Goal: Task Accomplishment & Management: Complete application form

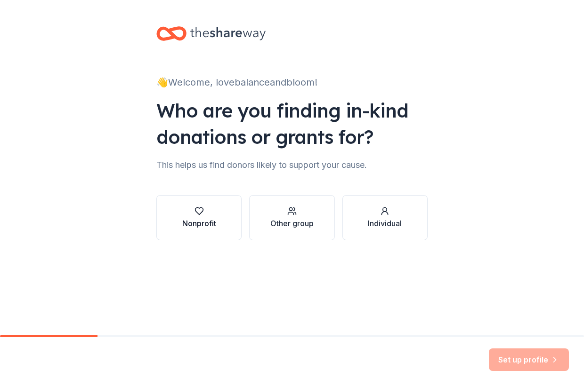
click at [208, 217] on div "Nonprofit" at bounding box center [199, 218] width 34 height 23
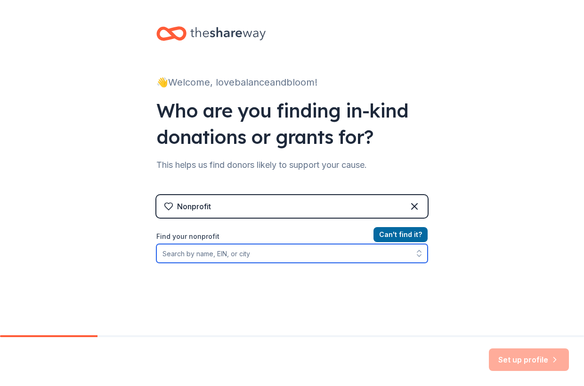
click at [306, 262] on input "Find your nonprofit" at bounding box center [291, 253] width 271 height 19
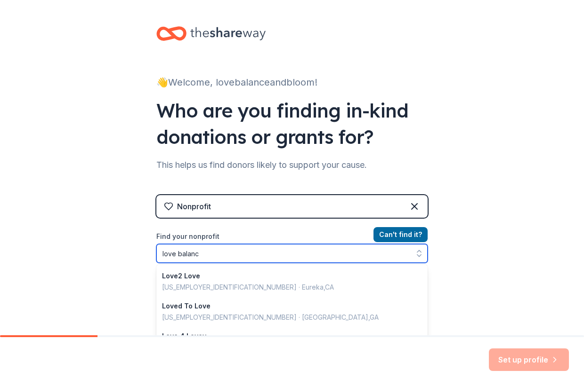
type input "love balance"
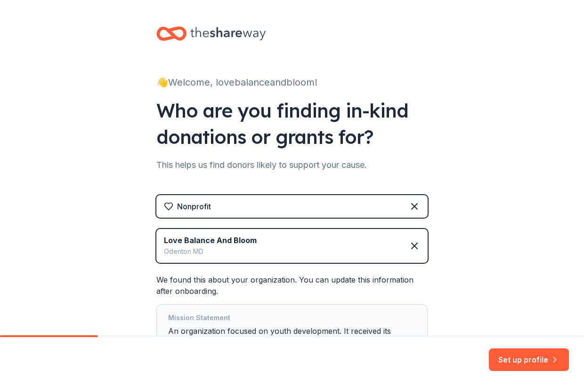
scroll to position [88, 0]
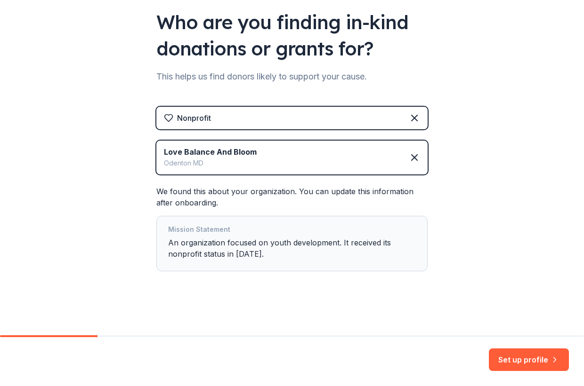
click at [228, 263] on div "Mission Statement An organization focused on youth development. It received its…" at bounding box center [292, 244] width 248 height 40
drag, startPoint x: 545, startPoint y: 357, endPoint x: 539, endPoint y: 278, distance: 79.3
click at [539, 278] on div "👋 Welcome, lovebalanceandbloom! Who are you finding in-kind donations or grants…" at bounding box center [292, 193] width 584 height 386
click at [539, 278] on div "👋 Welcome, lovebalanceandbloom! Who are you finding in-kind donations or grants…" at bounding box center [292, 124] width 584 height 424
click at [302, 234] on div "Mission Statement" at bounding box center [292, 230] width 248 height 13
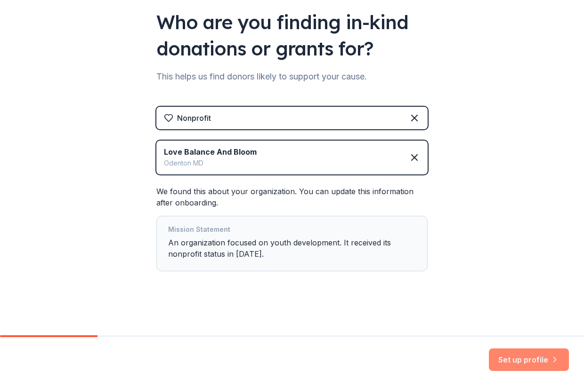
click at [539, 360] on button "Set up profile" at bounding box center [529, 360] width 80 height 23
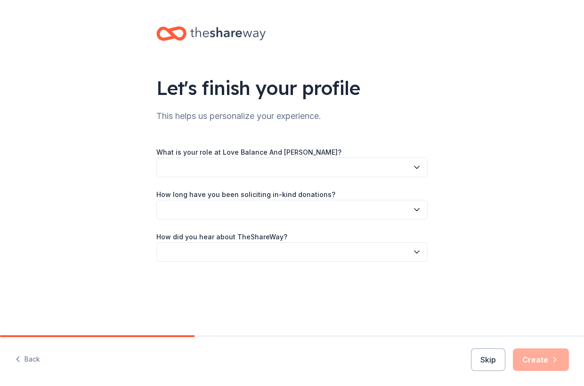
click at [356, 167] on button "button" at bounding box center [291, 168] width 271 height 20
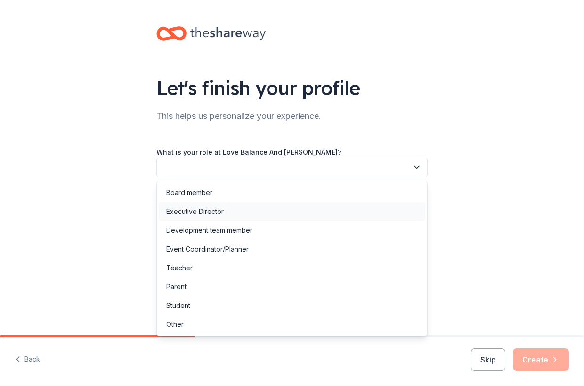
click at [313, 213] on div "Executive Director" at bounding box center [292, 211] width 266 height 19
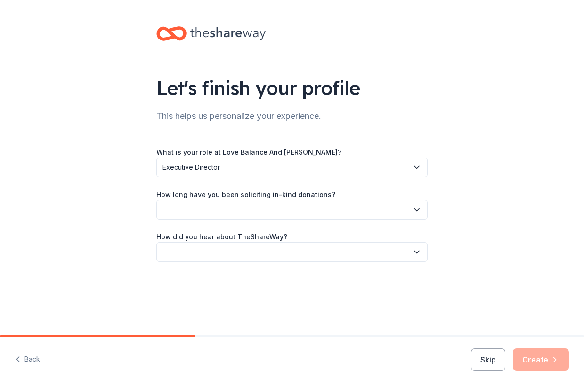
click at [291, 205] on button "button" at bounding box center [291, 210] width 271 height 20
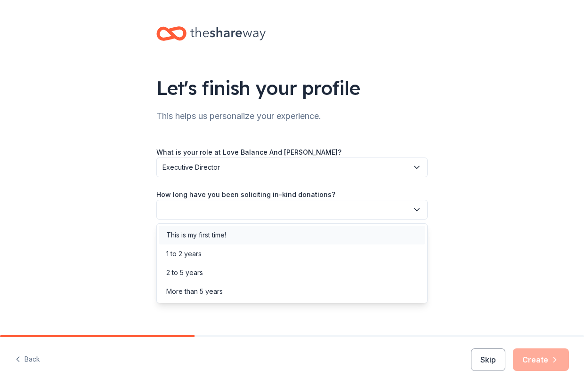
click at [278, 227] on div "This is my first time!" at bounding box center [292, 235] width 266 height 19
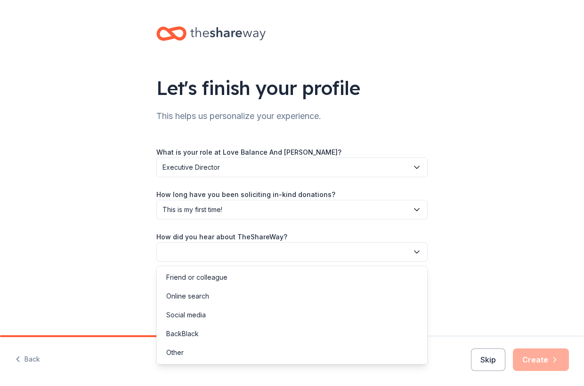
click at [271, 252] on button "button" at bounding box center [291, 252] width 271 height 20
click at [255, 298] on div "Online search" at bounding box center [292, 296] width 266 height 19
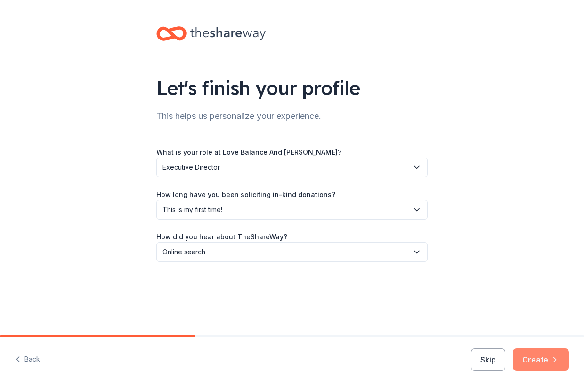
click at [546, 360] on button "Create" at bounding box center [541, 360] width 56 height 23
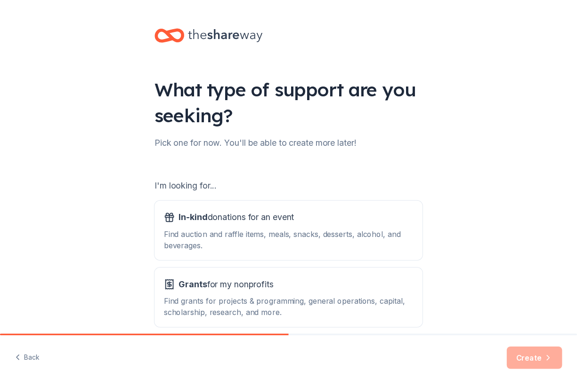
scroll to position [44, 0]
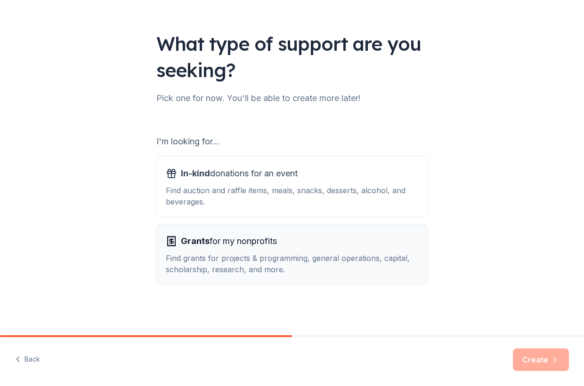
click at [347, 242] on div "Grants for my nonprofits" at bounding box center [292, 241] width 252 height 15
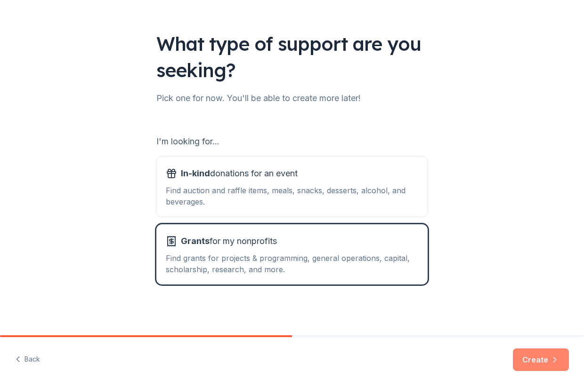
click at [539, 356] on button "Create" at bounding box center [541, 360] width 56 height 23
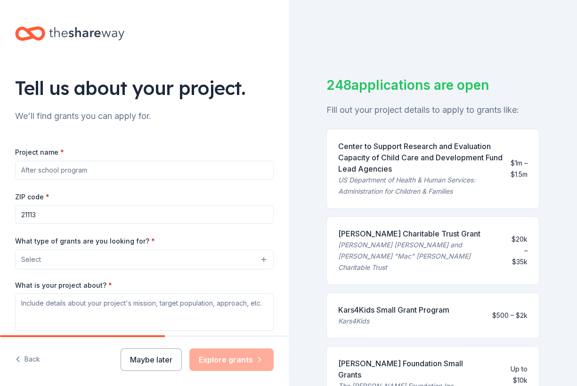
click at [150, 175] on input "Project name *" at bounding box center [144, 170] width 258 height 19
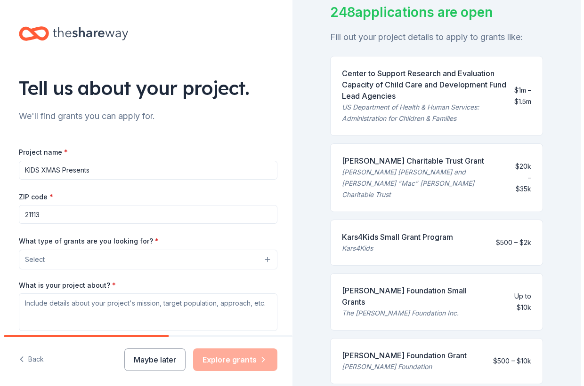
scroll to position [82, 0]
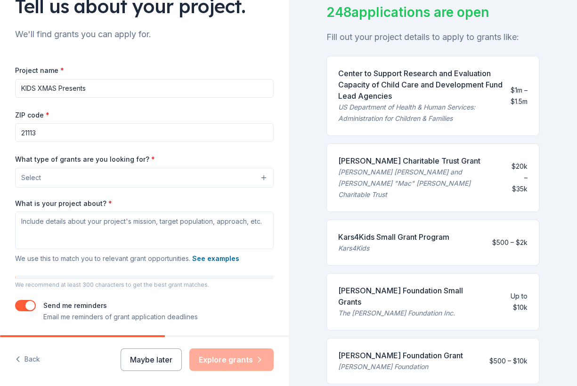
type input "KIDS XMAS Presents"
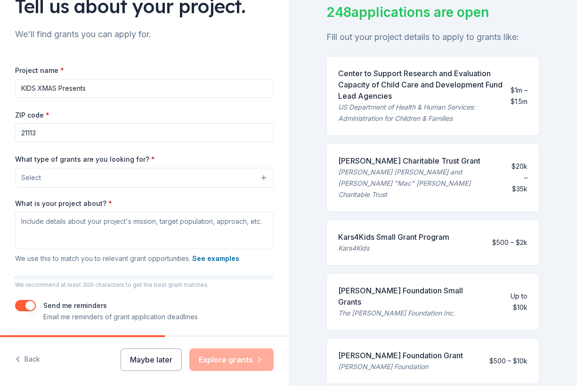
click at [135, 180] on button "Select" at bounding box center [144, 178] width 258 height 20
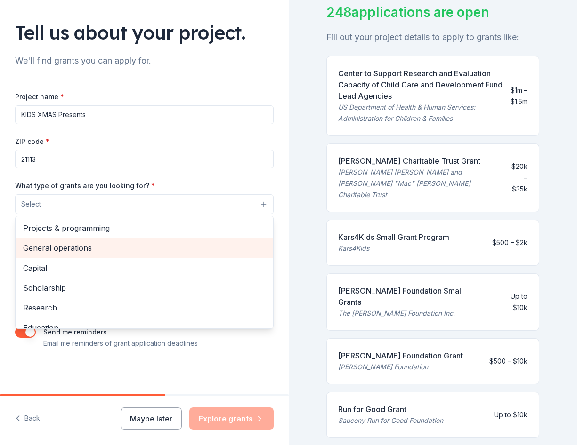
scroll to position [111, 0]
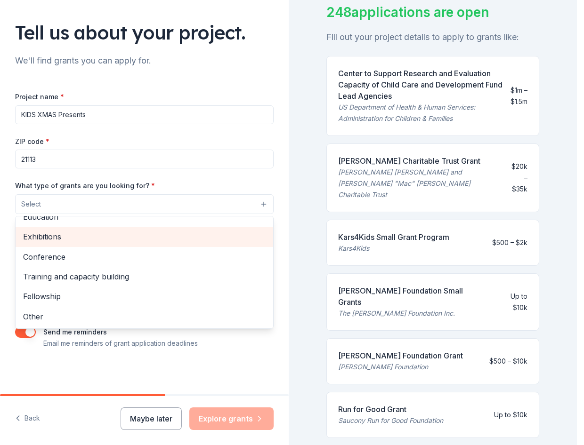
drag, startPoint x: 168, startPoint y: 313, endPoint x: 155, endPoint y: 234, distance: 79.7
click at [155, 234] on div "Projects & programming General operations Capital Scholarship Research Educatio…" at bounding box center [144, 272] width 258 height 113
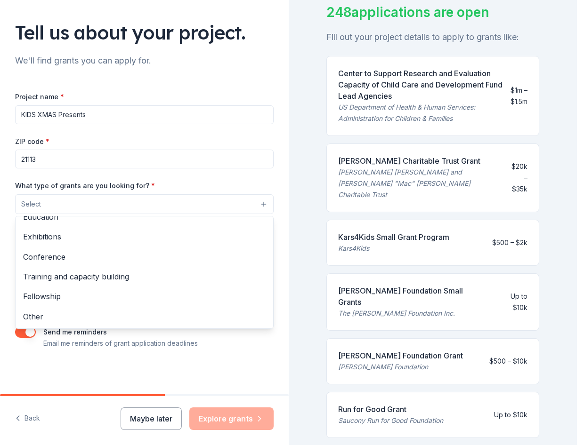
drag, startPoint x: 155, startPoint y: 234, endPoint x: 163, endPoint y: 184, distance: 51.0
click at [163, 184] on div "What type of grants are you looking for? * Select Projects & programming Genera…" at bounding box center [144, 197] width 258 height 34
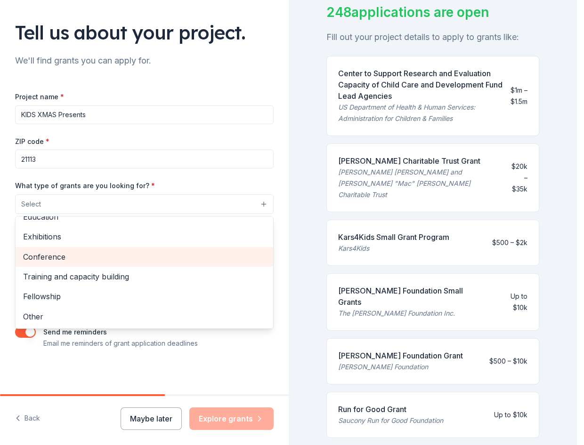
scroll to position [0, 0]
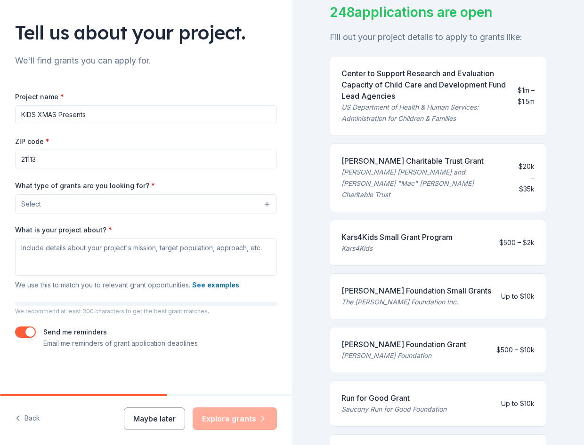
click at [156, 199] on button "Select" at bounding box center [146, 204] width 262 height 20
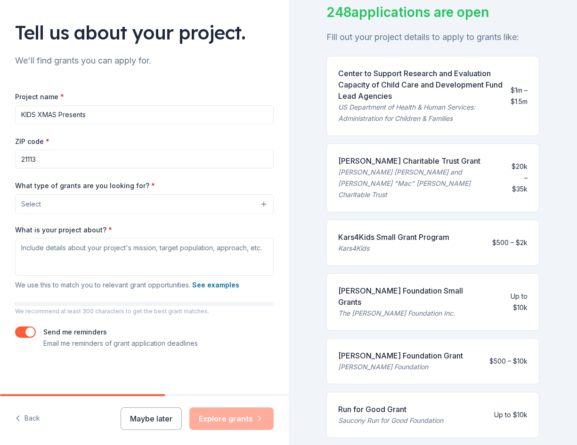
click at [156, 199] on button "Select" at bounding box center [144, 204] width 258 height 20
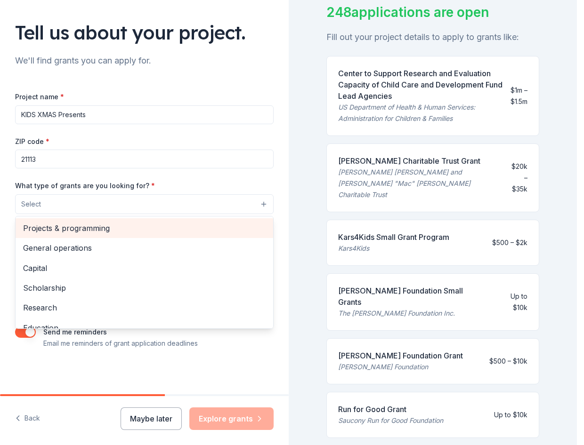
click at [46, 229] on span "Projects & programming" at bounding box center [144, 228] width 242 height 12
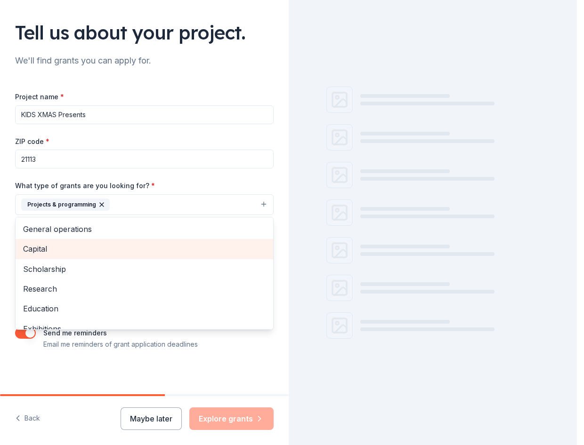
click at [46, 248] on span "Capital" at bounding box center [144, 249] width 242 height 12
click at [48, 259] on div "Research" at bounding box center [144, 269] width 257 height 20
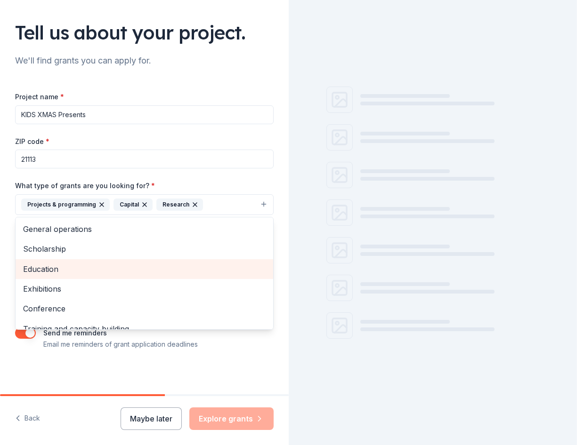
click at [49, 271] on span "Education" at bounding box center [144, 269] width 242 height 12
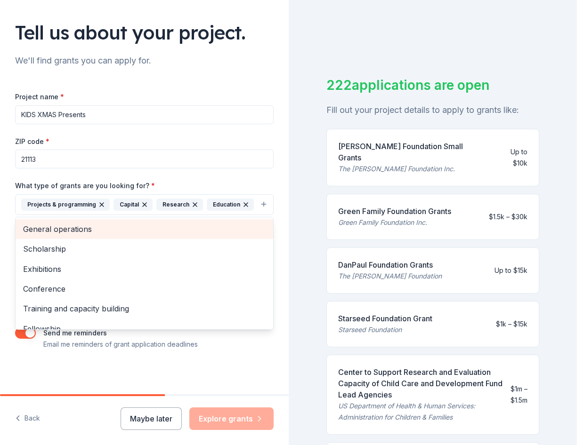
click at [63, 235] on span "General operations" at bounding box center [144, 229] width 242 height 12
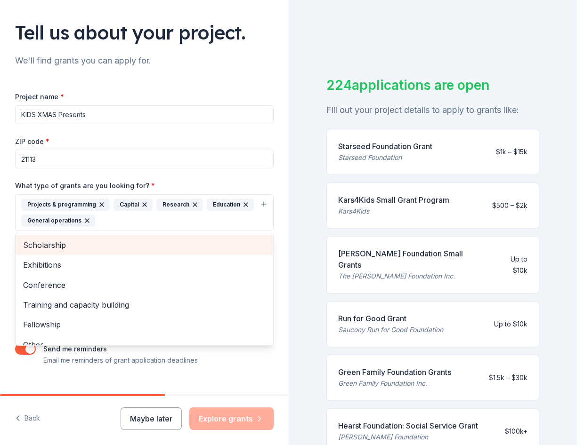
click at [58, 245] on span "Scholarship" at bounding box center [144, 245] width 242 height 12
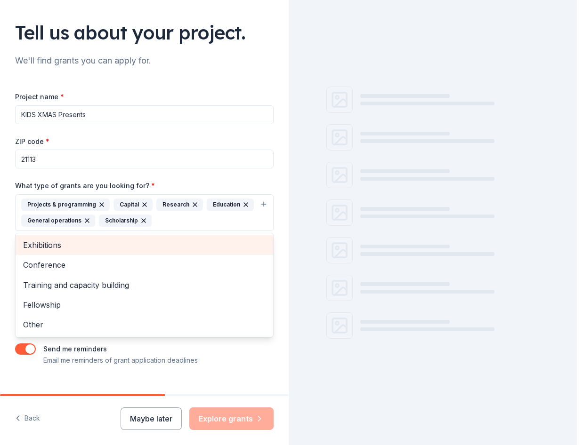
click at [58, 245] on span "Exhibitions" at bounding box center [144, 245] width 242 height 12
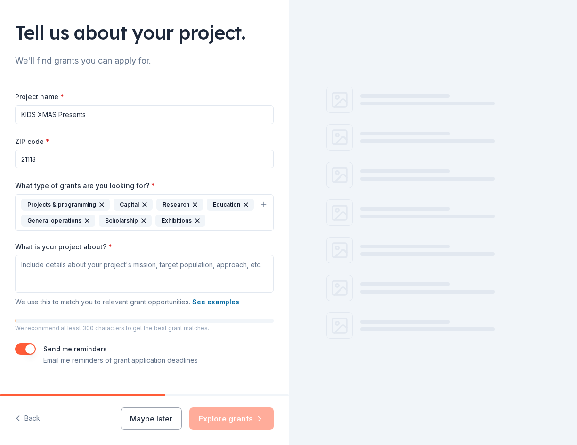
click at [58, 231] on button "Projects & programming Capital Research Education General operations Scholarshi…" at bounding box center [144, 212] width 258 height 37
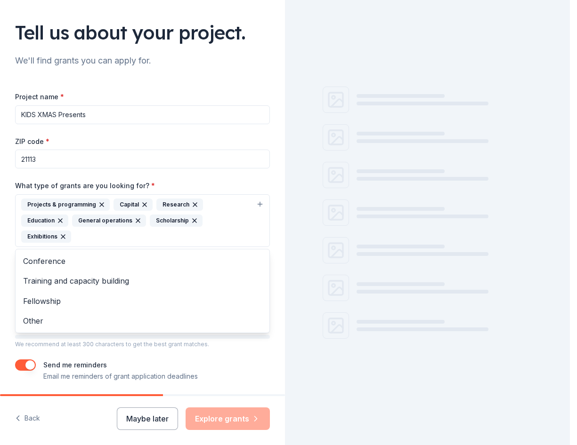
click at [58, 245] on button "Projects & programming Capital Research Education General operations Scholarshi…" at bounding box center [142, 220] width 255 height 53
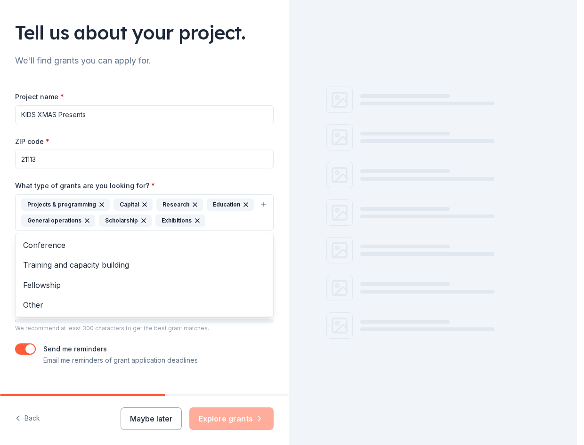
click at [58, 231] on button "Projects & programming Capital Research Education General operations Scholarshi…" at bounding box center [144, 212] width 258 height 37
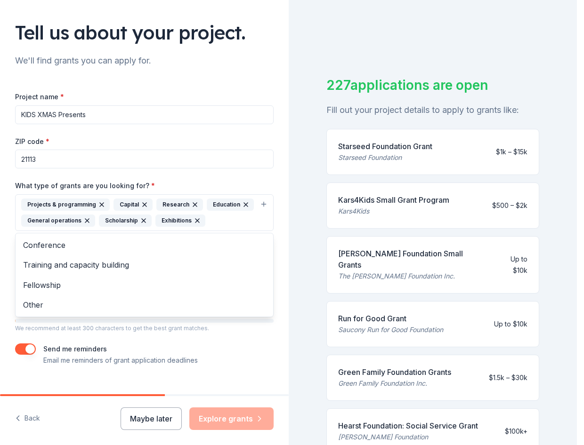
drag, startPoint x: 249, startPoint y: 237, endPoint x: 77, endPoint y: 192, distance: 178.7
click at [77, 192] on div "What type of grants are you looking for? * Projects & programming Capital Resea…" at bounding box center [144, 205] width 258 height 51
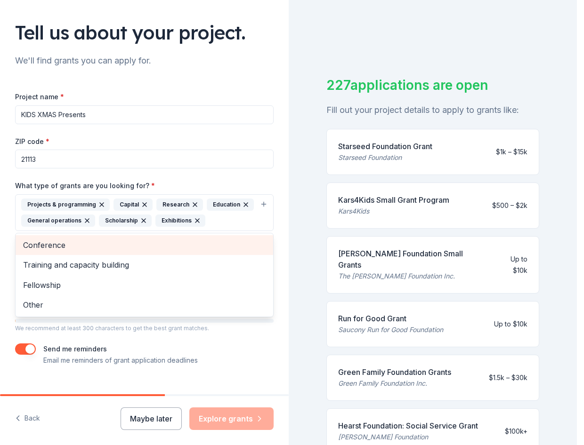
click at [98, 255] on div "Conference" at bounding box center [144, 245] width 257 height 20
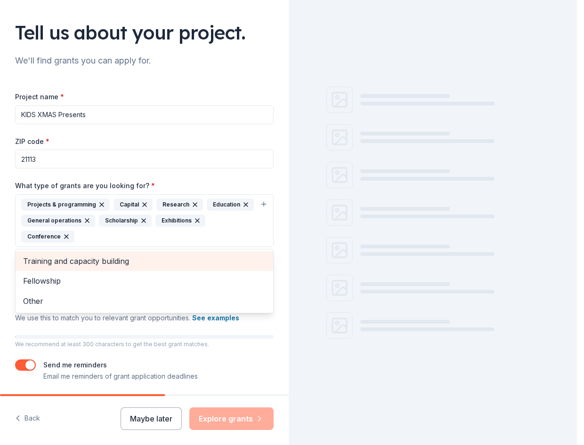
click at [97, 266] on span "Training and capacity building" at bounding box center [144, 261] width 242 height 12
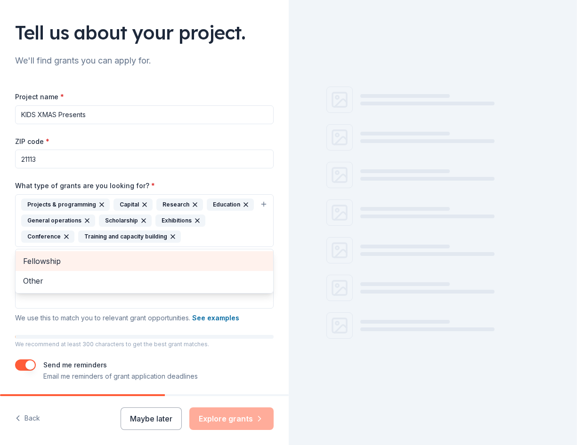
click at [97, 266] on span "Fellowship" at bounding box center [144, 261] width 242 height 12
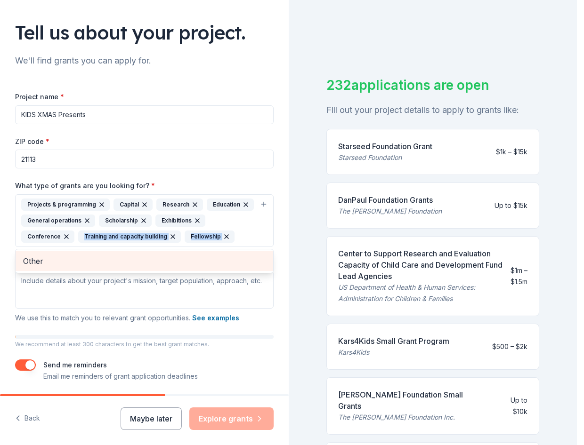
drag, startPoint x: 97, startPoint y: 266, endPoint x: 97, endPoint y: 259, distance: 7.5
click at [97, 247] on div "Projects & programming Capital Research Education General operations Scholarshi…" at bounding box center [144, 220] width 258 height 53
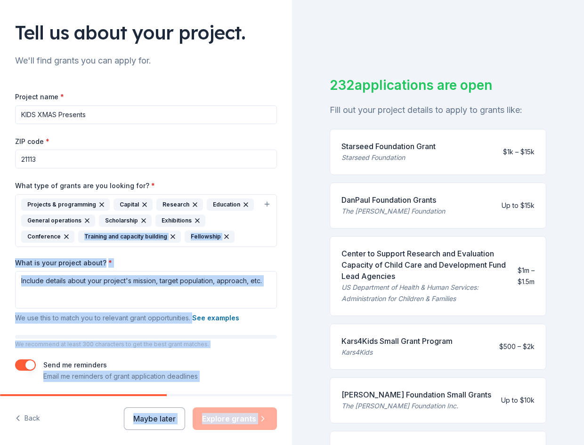
drag, startPoint x: 97, startPoint y: 259, endPoint x: 190, endPoint y: 256, distance: 92.8
click at [190, 243] on div "Projects & programming Capital Research Education General operations Scholarshi…" at bounding box center [140, 221] width 238 height 44
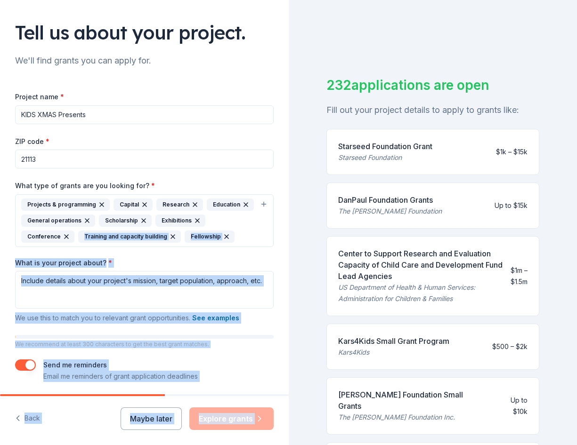
click at [192, 275] on div "What is your project about? * We use this to match you to relevant grant opport…" at bounding box center [144, 291] width 258 height 66
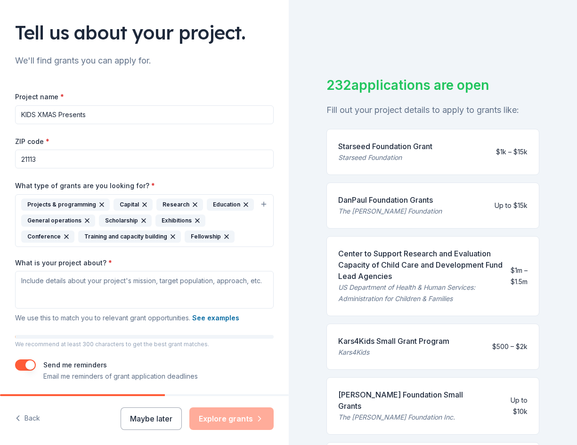
drag, startPoint x: 162, startPoint y: 265, endPoint x: 168, endPoint y: 385, distance: 119.7
click at [168, 382] on div "Send me reminders Email me reminders of grant application deadlines" at bounding box center [120, 371] width 154 height 23
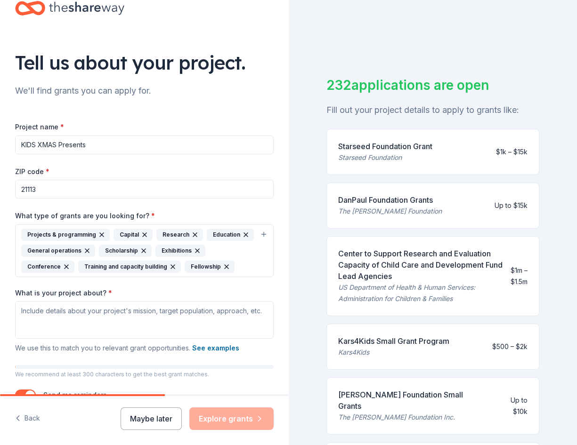
scroll to position [26, 0]
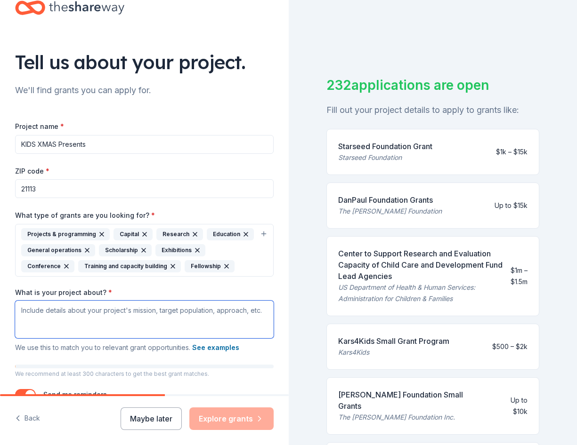
click at [83, 336] on textarea "What is your project about? *" at bounding box center [144, 320] width 258 height 38
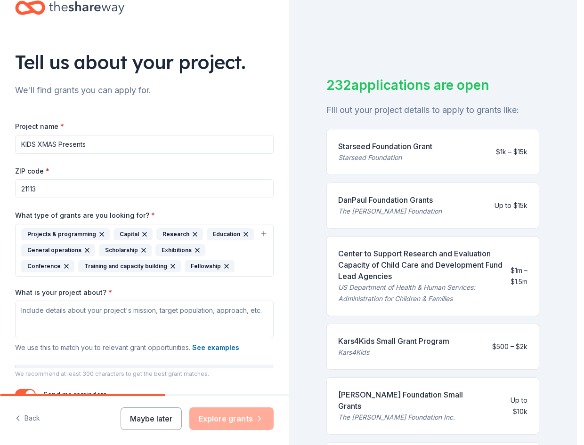
click at [223, 270] on icon "button" at bounding box center [227, 267] width 8 height 8
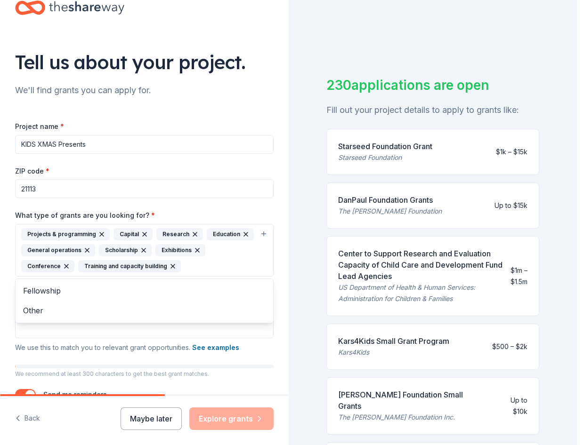
click at [70, 266] on icon "button" at bounding box center [67, 267] width 8 height 8
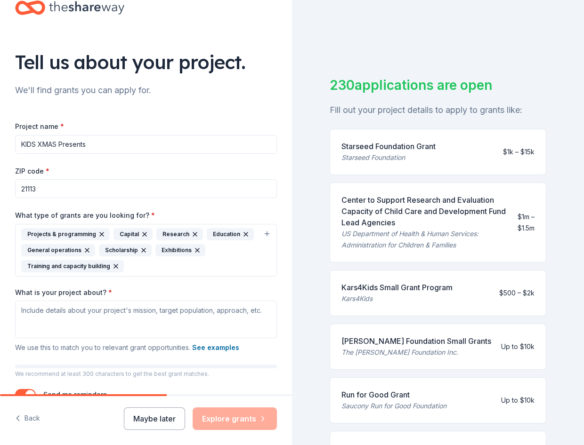
click at [195, 252] on icon "button" at bounding box center [197, 251] width 4 height 4
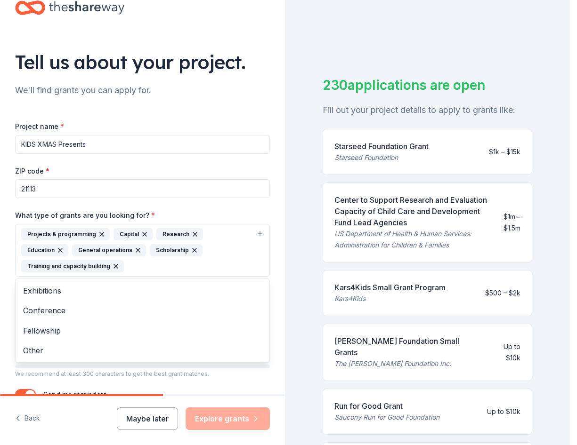
click at [192, 251] on icon "button" at bounding box center [195, 251] width 8 height 8
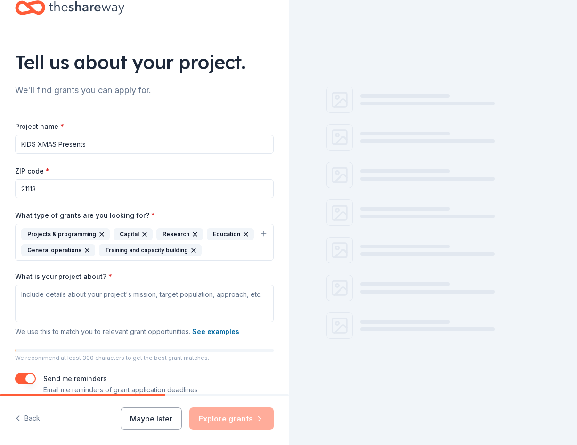
click at [194, 235] on icon "button" at bounding box center [195, 235] width 8 height 8
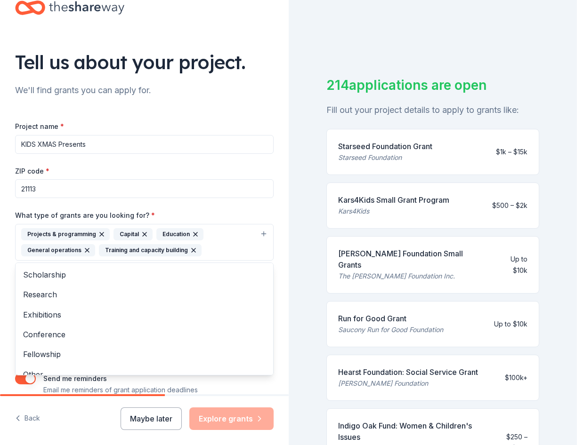
click at [267, 249] on div "Tell us about your project. We'll find grants you can apply for. Project name *…" at bounding box center [144, 207] width 289 height 467
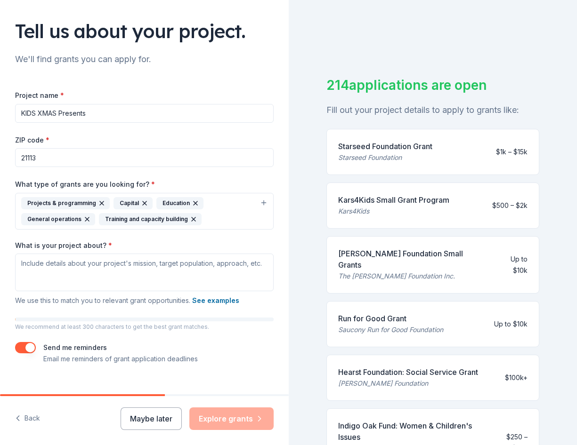
scroll to position [58, 0]
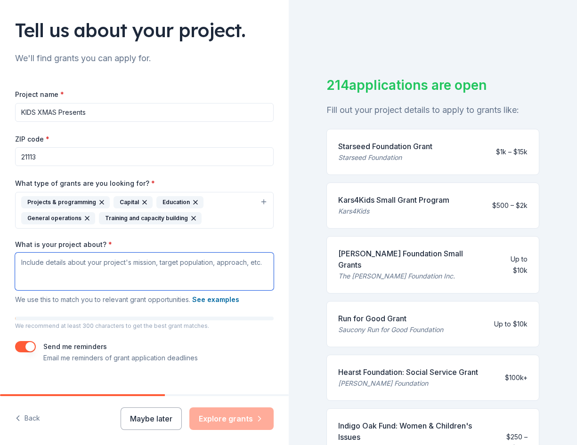
click at [145, 266] on textarea "What is your project about? *" at bounding box center [144, 272] width 258 height 38
drag, startPoint x: 145, startPoint y: 266, endPoint x: 92, endPoint y: 118, distance: 157.8
click at [92, 118] on input "KIDS XMAS Presents" at bounding box center [144, 112] width 258 height 19
drag, startPoint x: 92, startPoint y: 118, endPoint x: -49, endPoint y: 123, distance: 141.8
click at [0, 123] on html "Tell us about your project. We'll find grants you can apply for. Project name *…" at bounding box center [288, 222] width 577 height 445
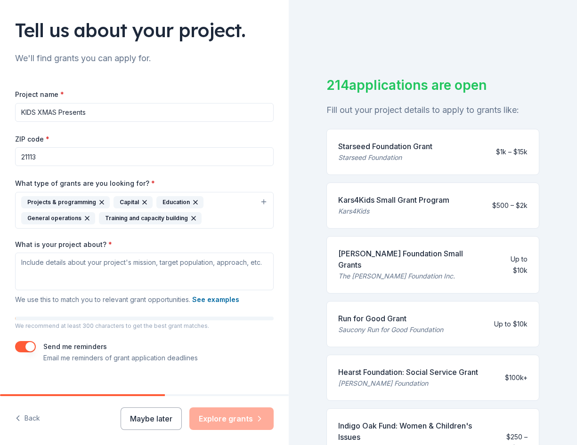
paste input "Holiday Hope Project: Bringing Joy to [PERSON_NAME] Youth"
type input "Holiday Hope Project: Bringing Joy to [PERSON_NAME] Youth"
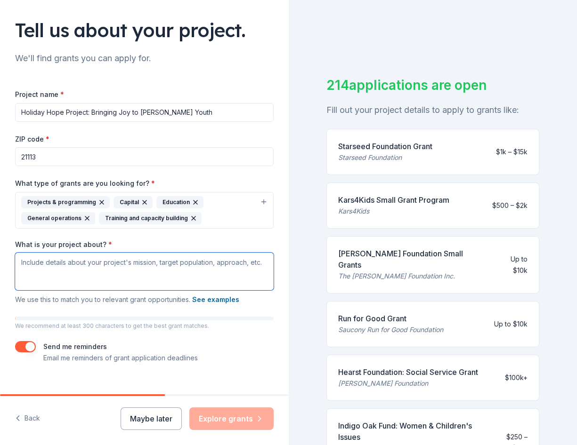
click at [55, 273] on textarea "What is your project about? *" at bounding box center [144, 272] width 258 height 38
paste textarea "“Love, Balance, and [PERSON_NAME] Holiday Hope Project provides Christmas gifts…"
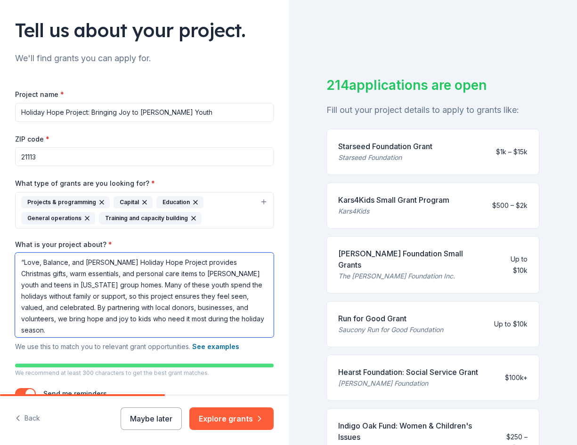
click at [25, 262] on textarea "“Love, Balance, and [PERSON_NAME] Holiday Hope Project provides Christmas gifts…" at bounding box center [144, 295] width 258 height 85
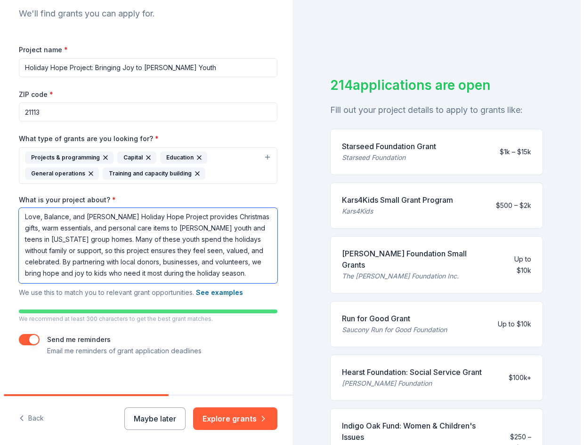
scroll to position [110, 0]
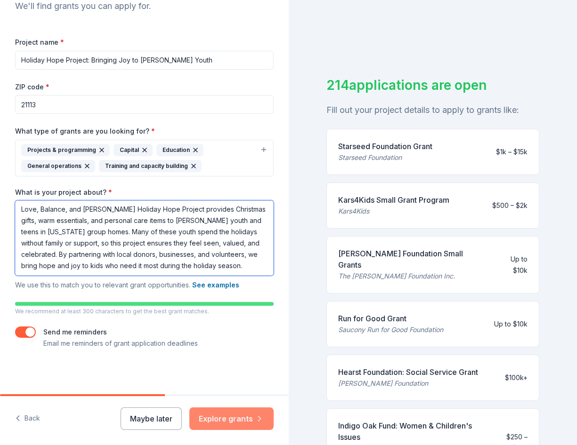
type textarea "Love, Balance, and [PERSON_NAME] Holiday Hope Project provides Christmas gifts,…"
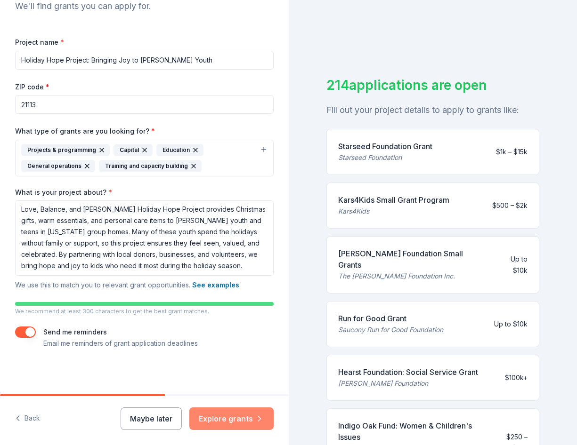
click at [237, 386] on button "Explore grants" at bounding box center [231, 419] width 84 height 23
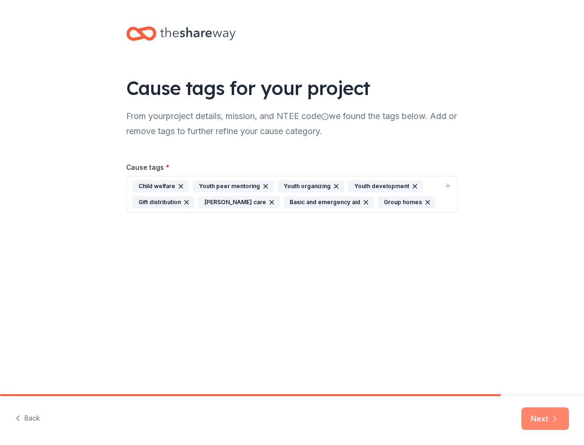
click at [543, 386] on button "Next" at bounding box center [545, 419] width 48 height 23
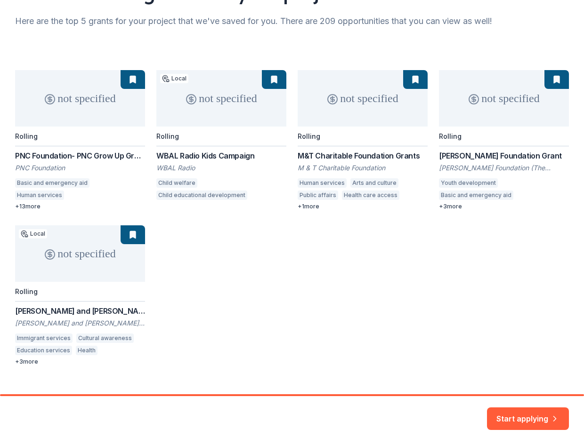
scroll to position [112, 0]
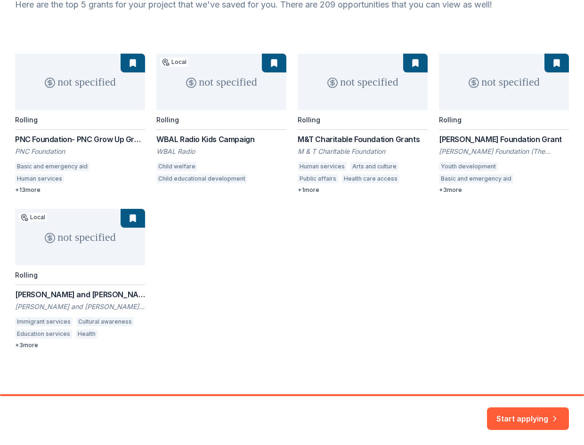
drag, startPoint x: 84, startPoint y: 109, endPoint x: 72, endPoint y: 76, distance: 34.8
click at [72, 76] on div "not specified Rolling PNC Foundation- PNC Grow Up Great PNC Foundation Basic an…" at bounding box center [292, 202] width 554 height 296
click at [19, 190] on div "not specified Rolling PNC Foundation- PNC Grow Up Great PNC Foundation Basic an…" at bounding box center [292, 202] width 554 height 296
click at [30, 191] on div "not specified Rolling PNC Foundation- PNC Grow Up Great PNC Foundation Basic an…" at bounding box center [292, 202] width 554 height 296
click at [133, 65] on div "not specified Rolling PNC Foundation- PNC Grow Up Great PNC Foundation Basic an…" at bounding box center [292, 202] width 554 height 296
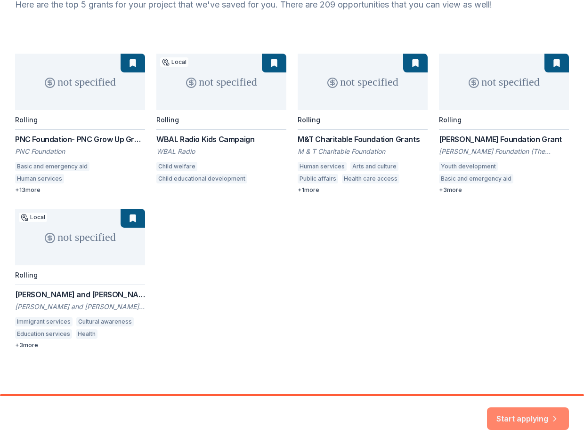
click at [514, 386] on button "Start applying" at bounding box center [528, 415] width 82 height 23
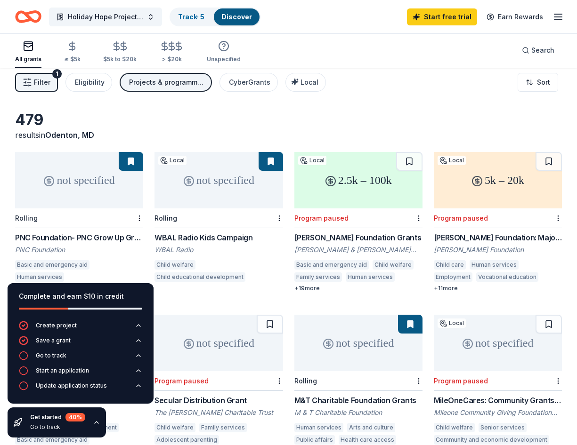
scroll to position [6, 0]
click at [334, 111] on div "479 results in [GEOGRAPHIC_DATA], [GEOGRAPHIC_DATA]" at bounding box center [288, 125] width 547 height 30
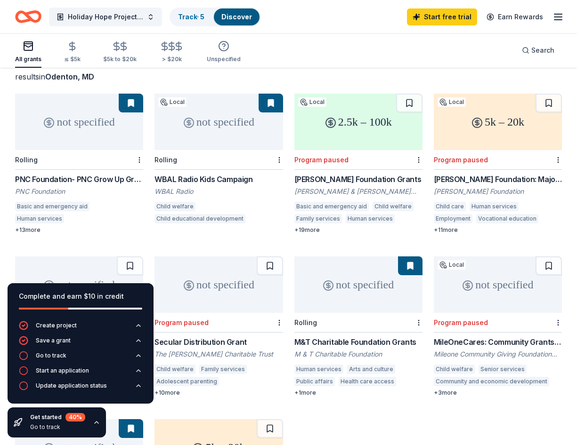
scroll to position [63, 0]
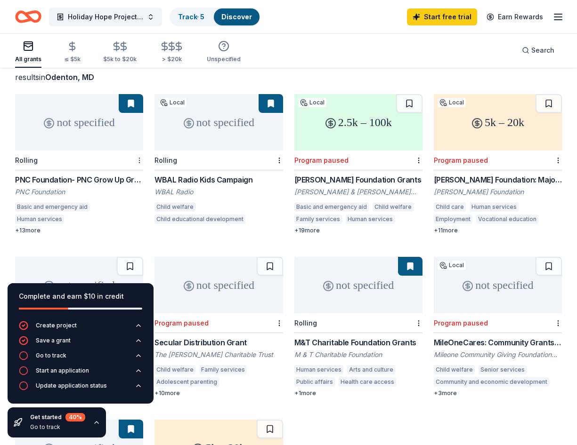
click at [137, 162] on html "Holiday Hope Project: Bringing Joy to [PERSON_NAME] Youth Track · 5 Discover St…" at bounding box center [288, 159] width 577 height 445
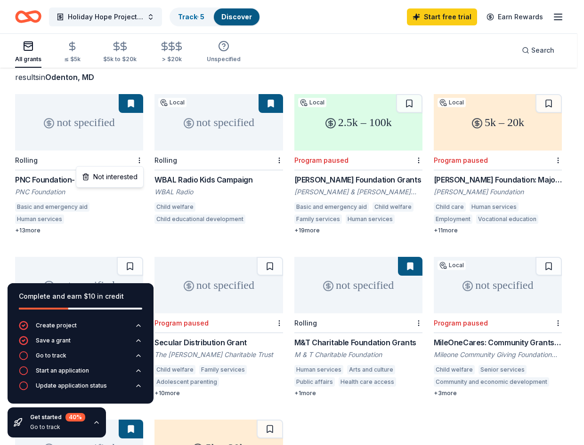
click at [110, 130] on html "Holiday Hope Project: Bringing Joy to [PERSON_NAME] Youth Track · 5 Discover St…" at bounding box center [292, 159] width 584 height 445
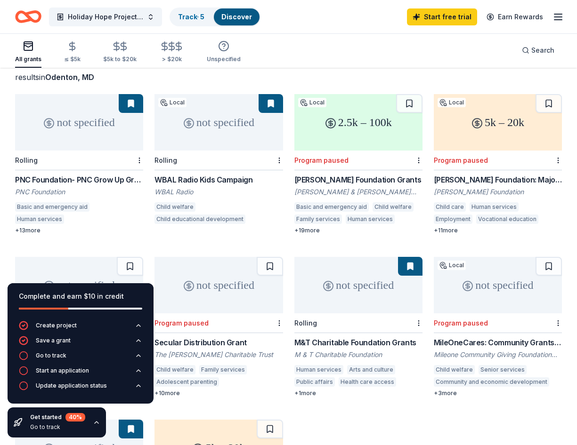
click at [107, 111] on div "not specified" at bounding box center [79, 122] width 128 height 56
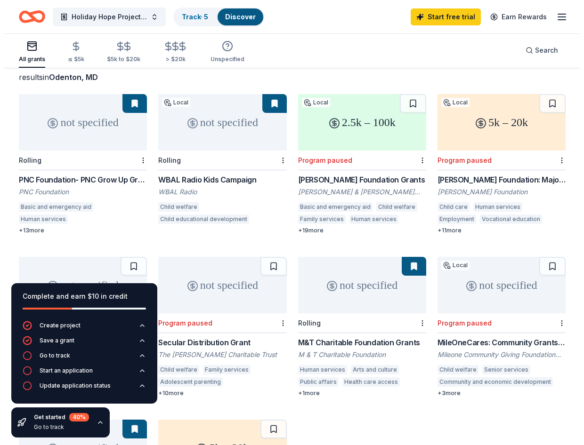
scroll to position [0, 0]
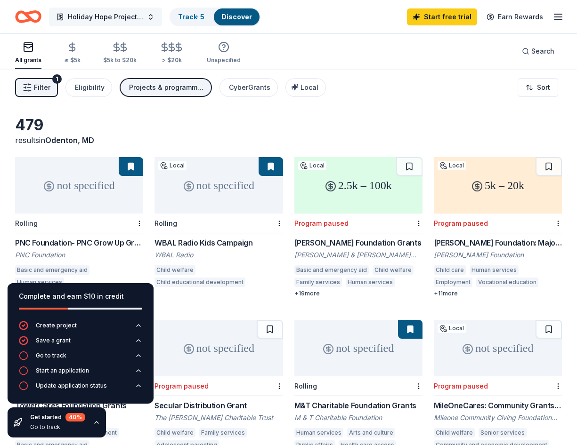
click at [131, 15] on span "Holiday Hope Project: Bringing Joy to [PERSON_NAME] Youth" at bounding box center [105, 16] width 75 height 11
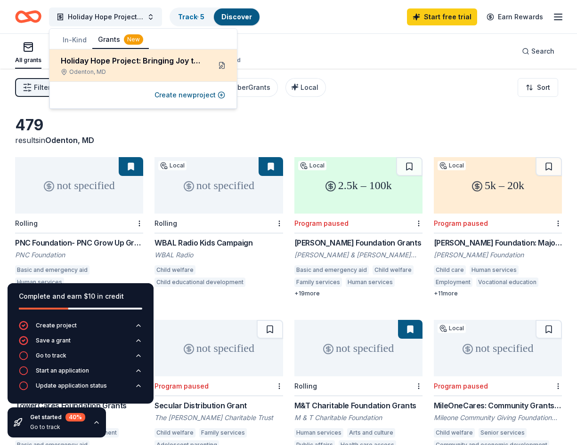
click at [224, 66] on button at bounding box center [221, 65] width 15 height 15
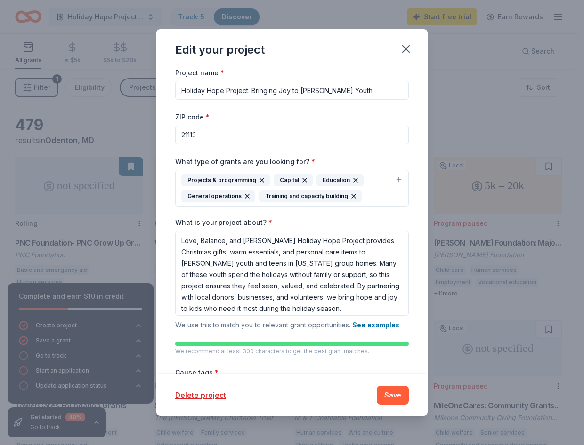
click at [313, 86] on input "Holiday Hope Project: Bringing Joy to [PERSON_NAME] Youth" at bounding box center [291, 90] width 233 height 19
click at [281, 257] on textarea "Love, Balance, and [PERSON_NAME] Holiday Hope Project provides Christmas gifts,…" at bounding box center [291, 273] width 233 height 85
click at [174, 242] on div "Project name * Holiday Hope Project: Bringing Joy to [PERSON_NAME] Youth ZIP co…" at bounding box center [291, 221] width 271 height 308
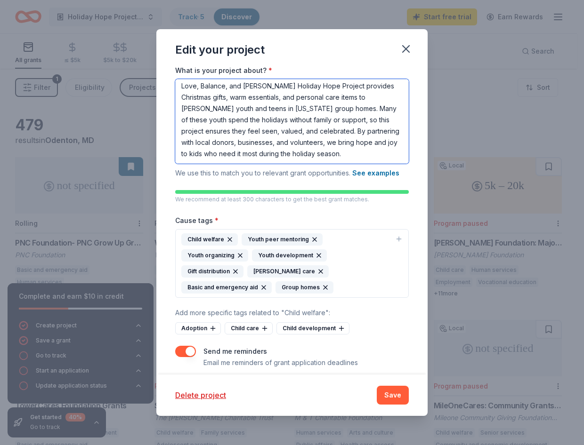
scroll to position [161, 0]
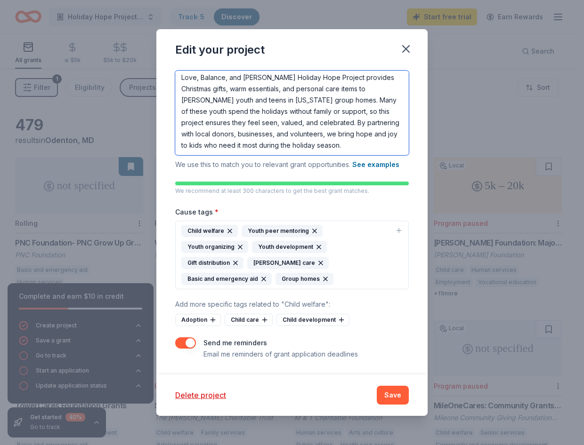
drag, startPoint x: 181, startPoint y: 241, endPoint x: 451, endPoint y: 376, distance: 301.9
click at [451, 376] on div "Edit your project Project name * Holiday Hope Project: Bringing Joy to [PERSON_…" at bounding box center [292, 222] width 584 height 445
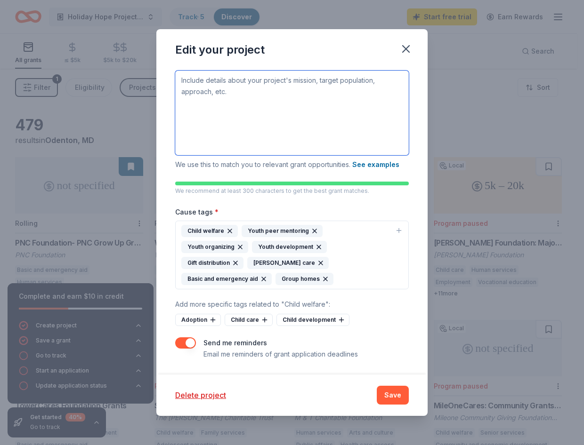
scroll to position [113, 0]
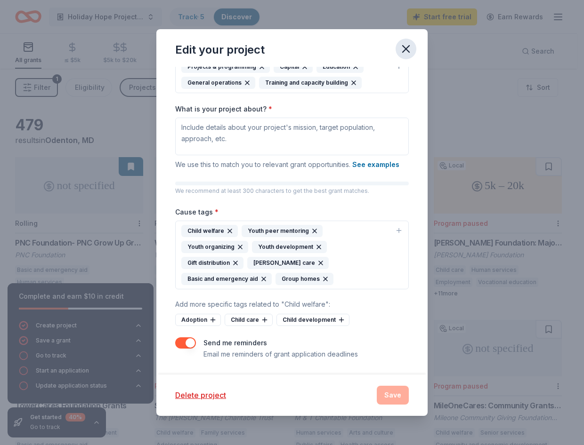
click at [407, 50] on icon "button" at bounding box center [405, 49] width 7 height 7
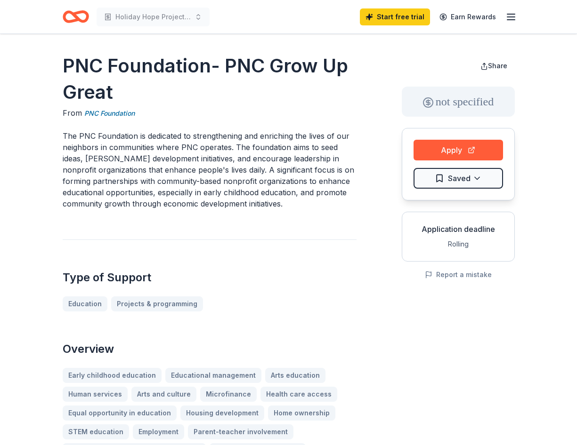
drag, startPoint x: 62, startPoint y: 63, endPoint x: 256, endPoint y: 283, distance: 293.5
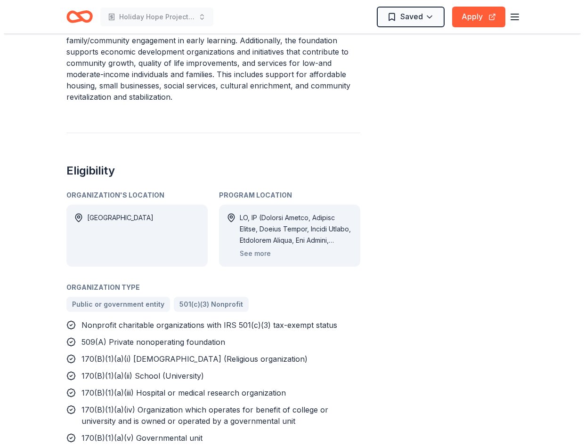
scroll to position [545, 0]
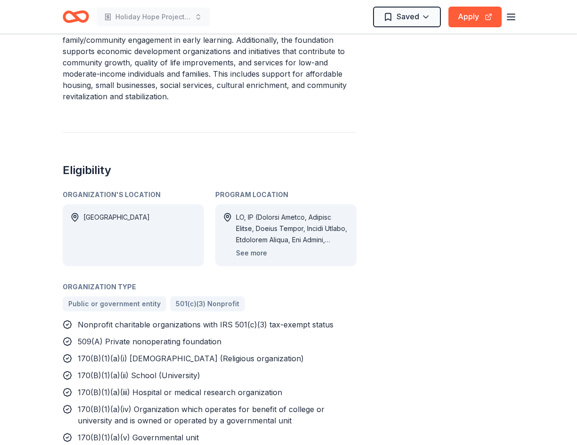
click at [251, 248] on button "See more" at bounding box center [251, 253] width 31 height 11
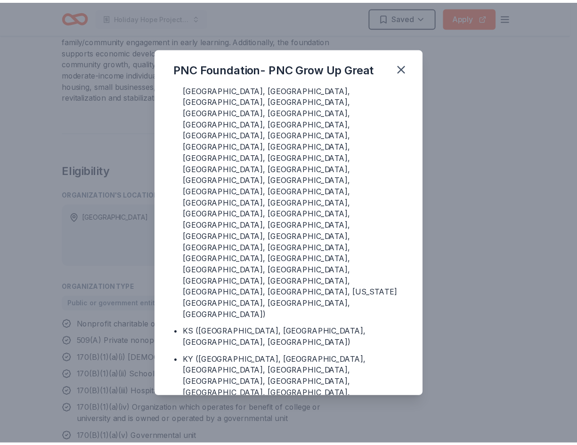
scroll to position [604, 0]
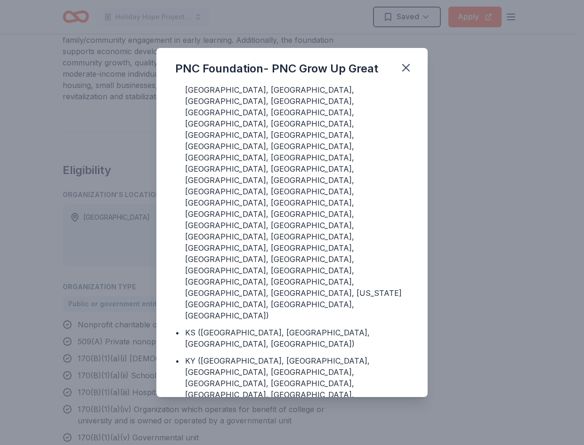
click at [477, 297] on div "PNC Foundation- PNC Grow Up Great Program Location • DC • AL (Autauga County, B…" at bounding box center [292, 222] width 584 height 445
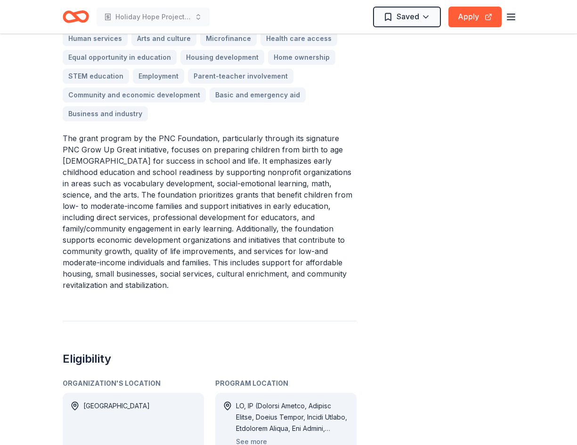
scroll to position [356, 0]
drag, startPoint x: 65, startPoint y: 134, endPoint x: 246, endPoint y: 220, distance: 199.8
click at [246, 220] on p "The grant program by the PNC Foundation, particularly through its signature PNC…" at bounding box center [210, 211] width 294 height 158
drag, startPoint x: 62, startPoint y: 137, endPoint x: 188, endPoint y: 181, distance: 133.8
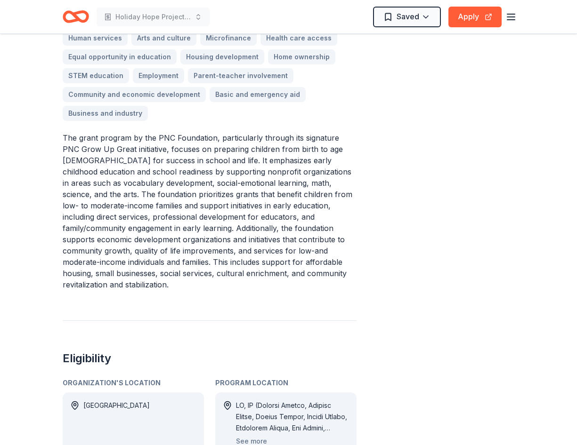
click at [188, 181] on p "The grant program by the PNC Foundation, particularly through its signature PNC…" at bounding box center [210, 211] width 294 height 158
drag, startPoint x: 65, startPoint y: 136, endPoint x: 198, endPoint y: 179, distance: 139.9
click at [198, 179] on p "The grant program by the PNC Foundation, particularly through its signature PNC…" at bounding box center [210, 211] width 294 height 158
drag, startPoint x: 218, startPoint y: 204, endPoint x: 128, endPoint y: 177, distance: 94.1
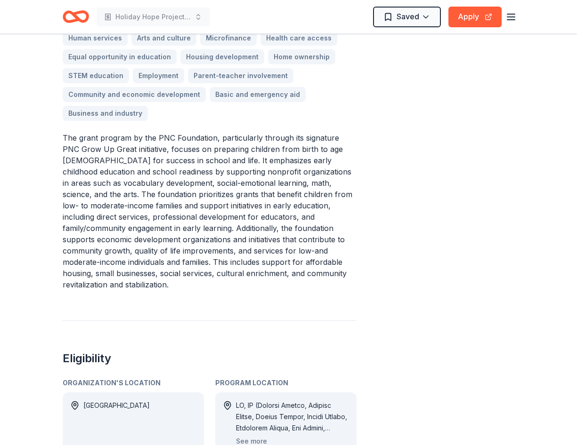
click at [128, 177] on p "The grant program by the PNC Foundation, particularly through its signature PNC…" at bounding box center [210, 211] width 294 height 158
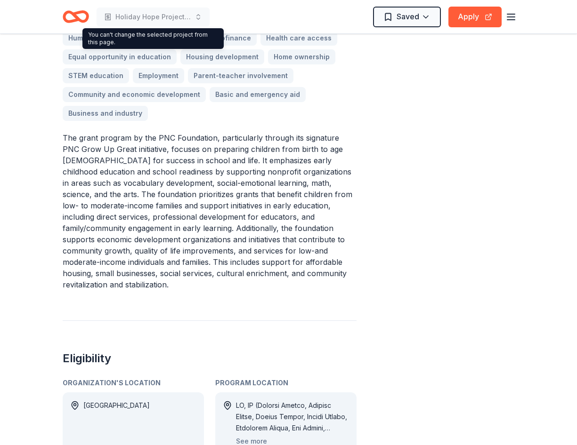
click at [183, 243] on p "The grant program by the PNC Foundation, particularly through its signature PNC…" at bounding box center [210, 211] width 294 height 158
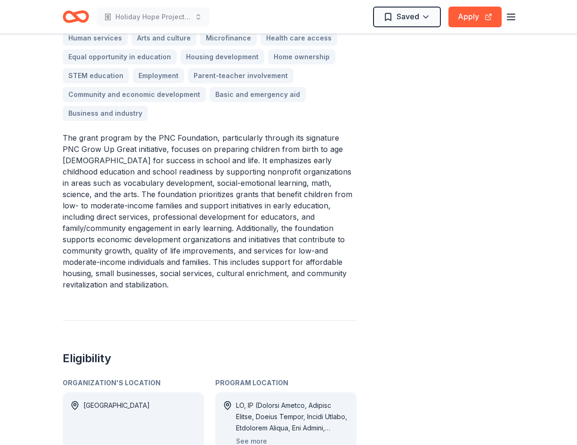
drag, startPoint x: 183, startPoint y: 243, endPoint x: 244, endPoint y: 152, distance: 110.6
click at [244, 152] on p "The grant program by the PNC Foundation, particularly through its signature PNC…" at bounding box center [210, 211] width 294 height 158
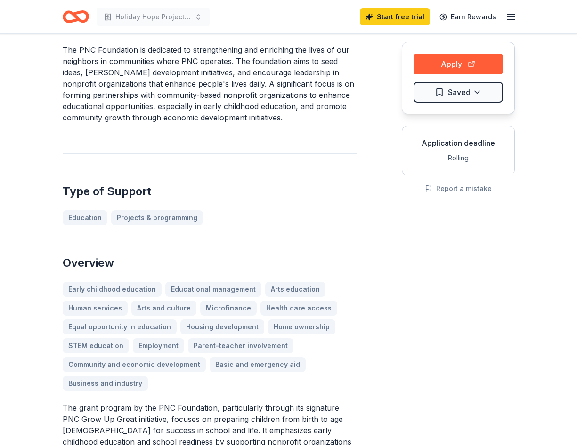
scroll to position [0, 0]
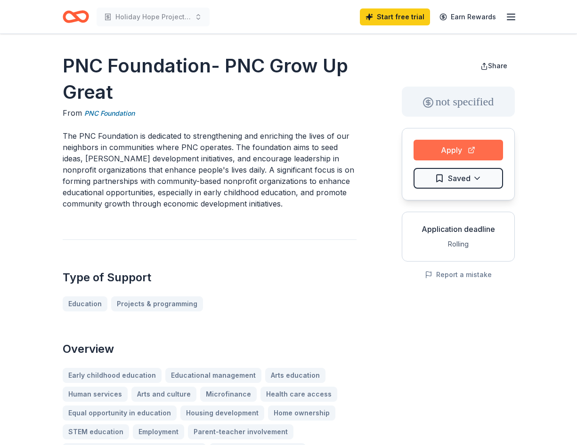
click at [465, 151] on button "Apply" at bounding box center [457, 150] width 89 height 21
